Goal: Task Accomplishment & Management: Manage account settings

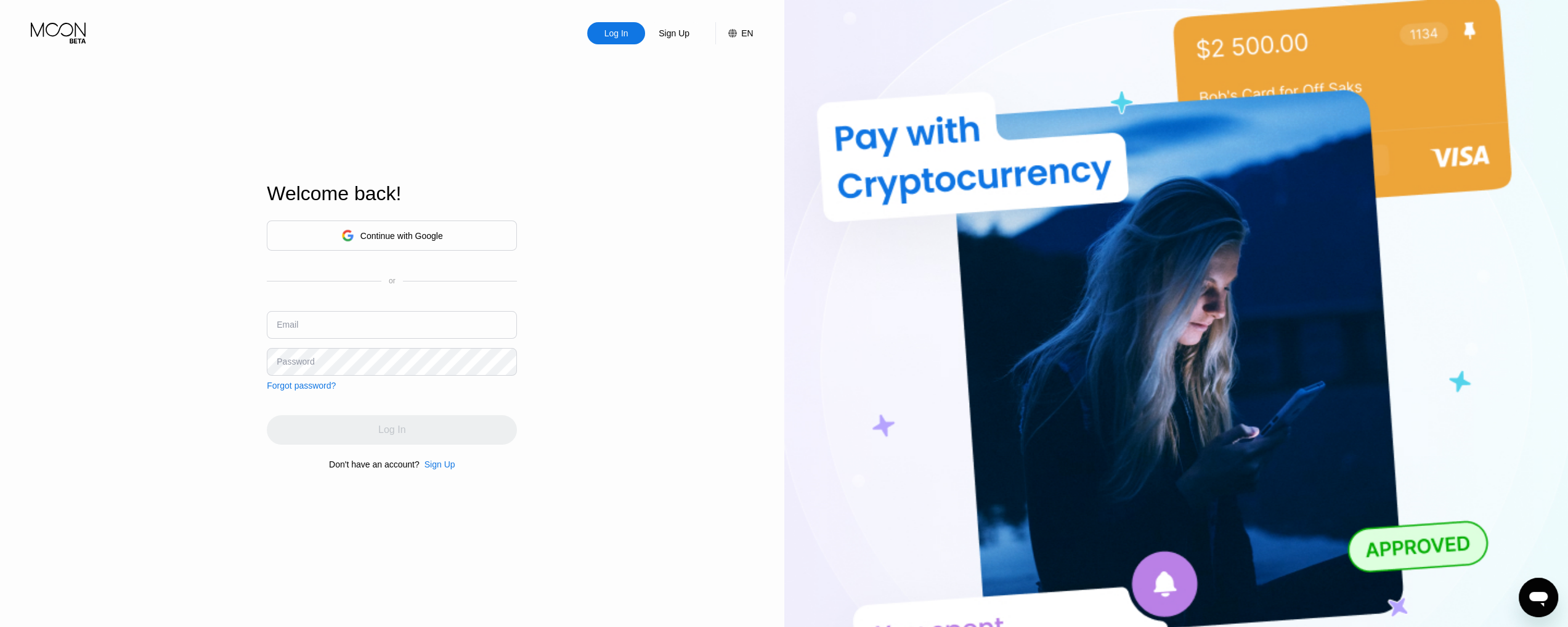
click at [377, 233] on div "Continue with Google" at bounding box center [401, 236] width 83 height 10
